Goal: Find specific page/section: Find specific page/section

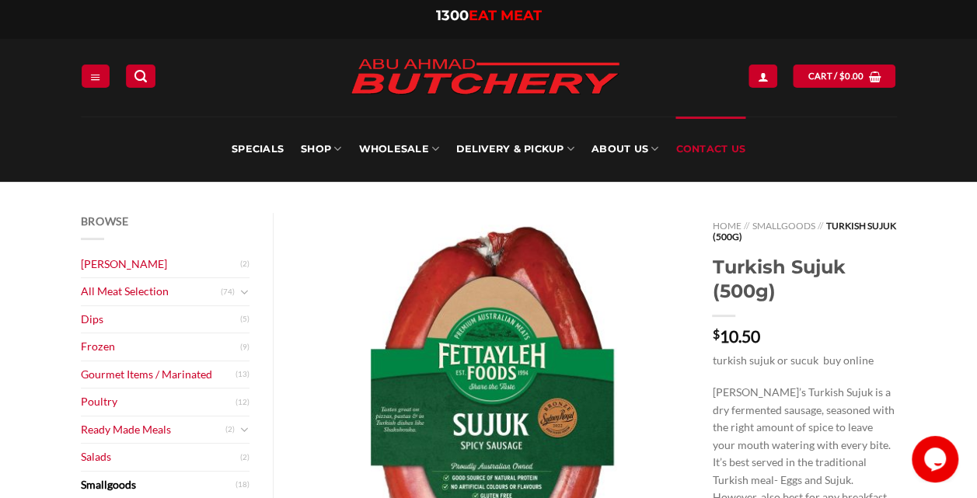
click at [712, 149] on link "Contact Us" at bounding box center [710, 149] width 70 height 65
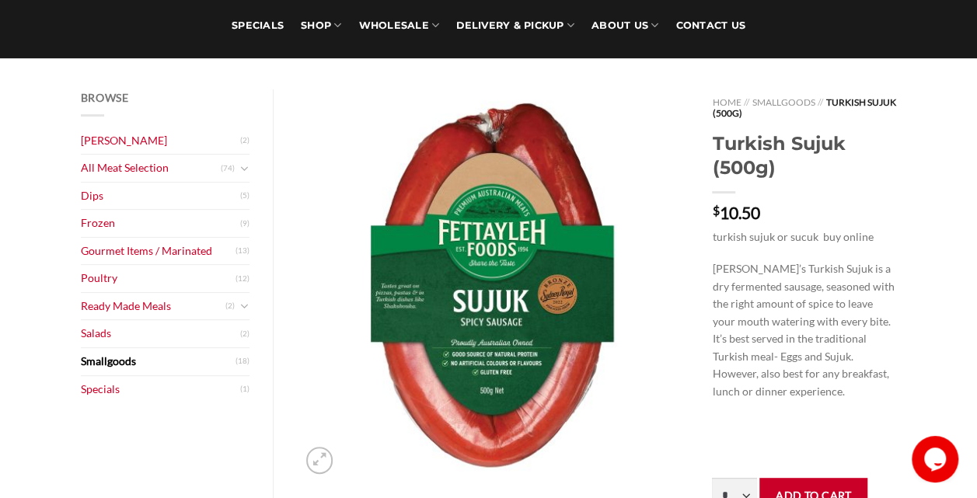
scroll to position [233, 0]
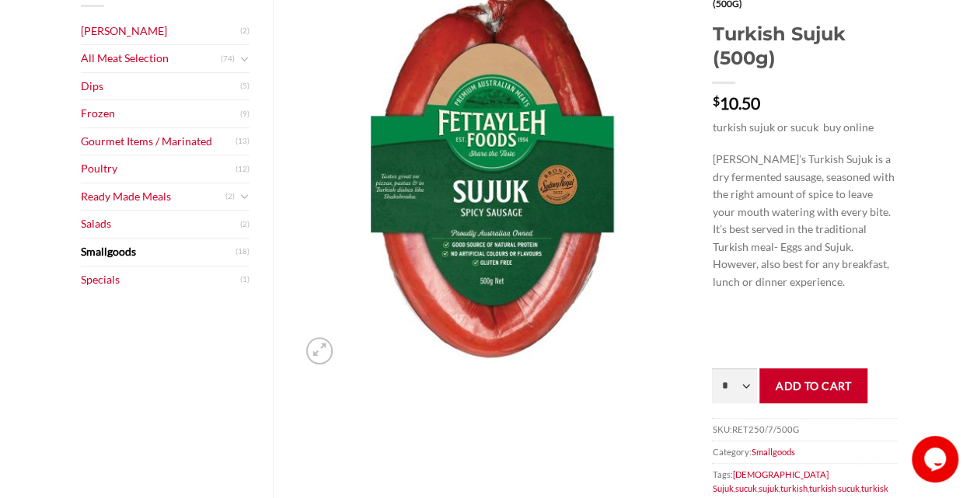
click at [505, 245] on img at bounding box center [493, 176] width 392 height 392
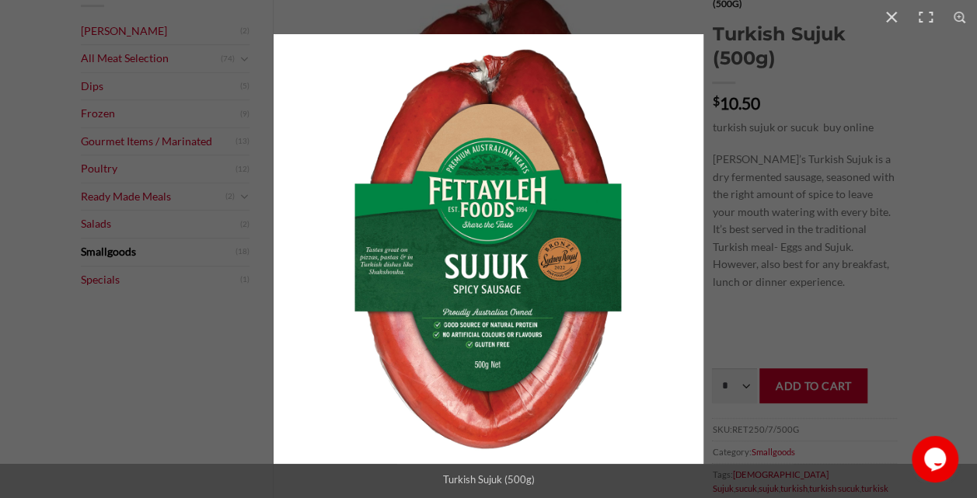
click at [466, 272] on img at bounding box center [488, 249] width 430 height 430
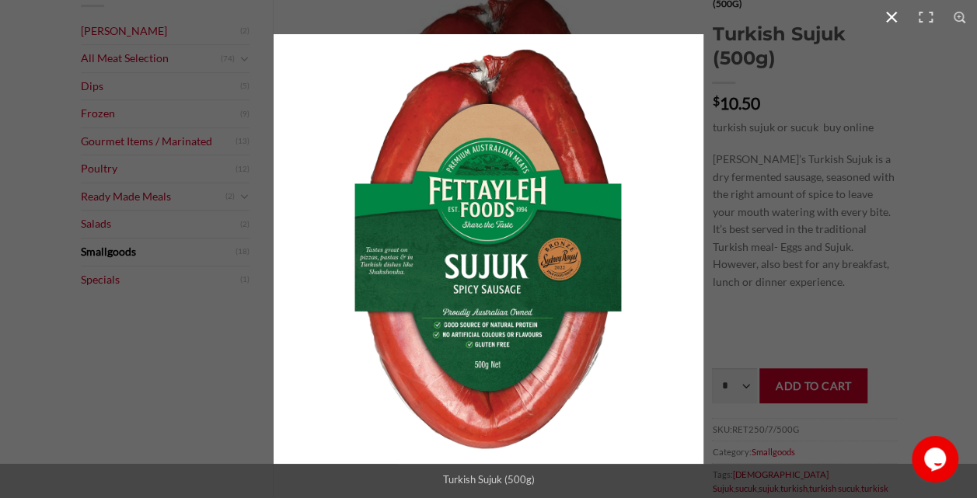
click at [885, 19] on button "Close (Esc)" at bounding box center [891, 17] width 34 height 34
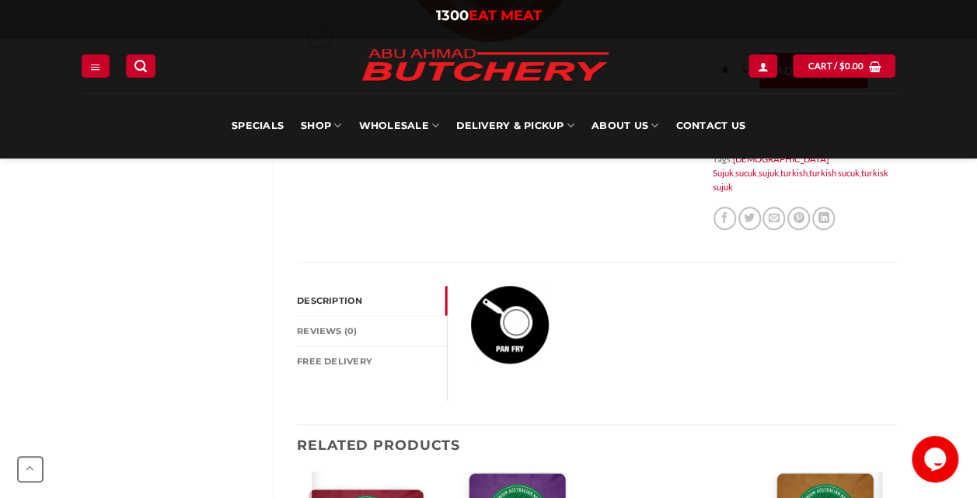
scroll to position [777, 0]
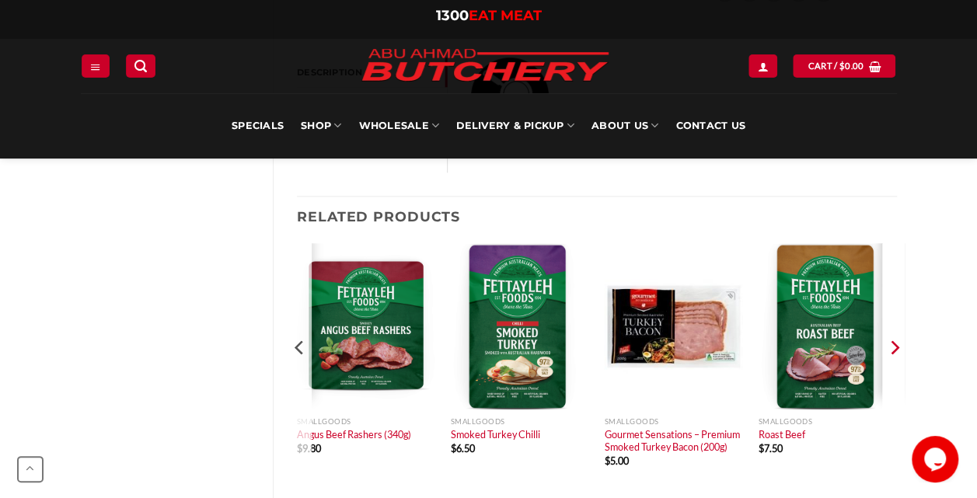
click at [892, 336] on icon "Next" at bounding box center [893, 347] width 23 height 23
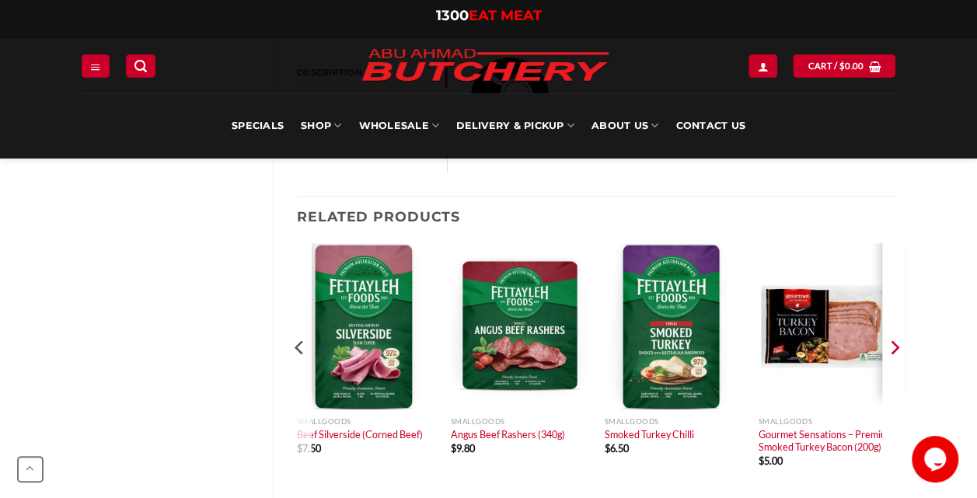
click at [892, 336] on icon "Next" at bounding box center [893, 347] width 23 height 23
